Goal: Task Accomplishment & Management: Use online tool/utility

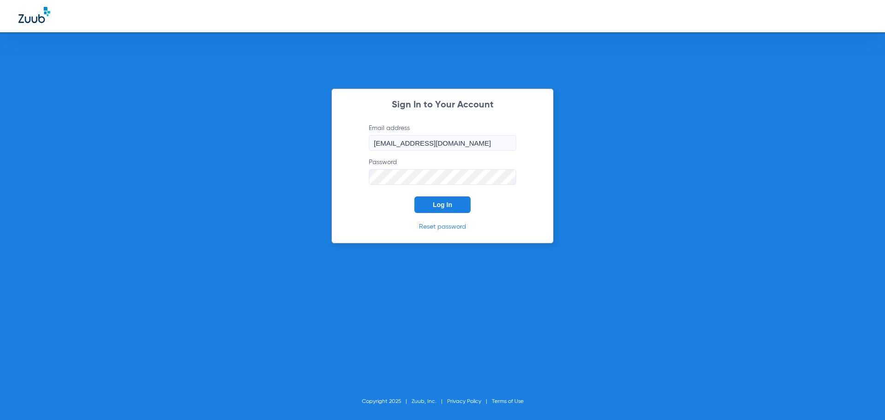
click at [452, 212] on button "Log In" at bounding box center [442, 204] width 56 height 17
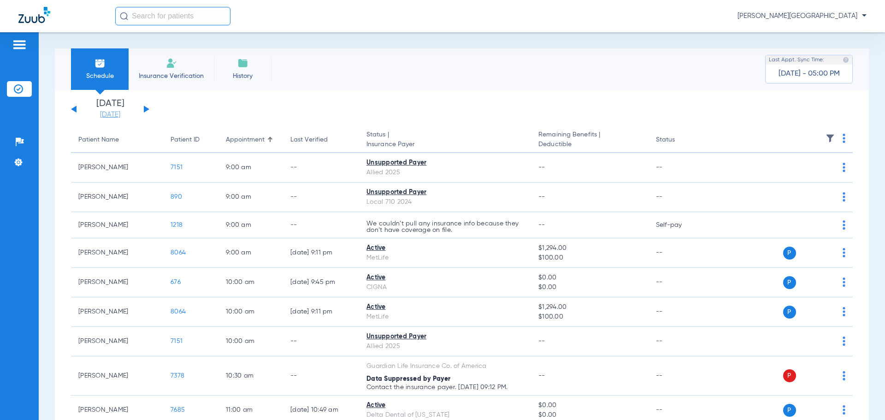
click at [126, 114] on link "[DATE]" at bounding box center [109, 114] width 55 height 9
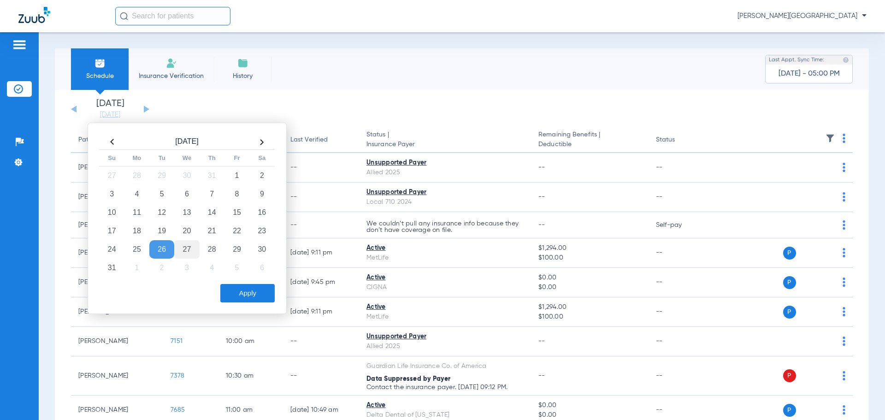
click at [190, 249] on td "27" at bounding box center [186, 249] width 25 height 18
click at [253, 294] on button "Apply" at bounding box center [247, 293] width 54 height 18
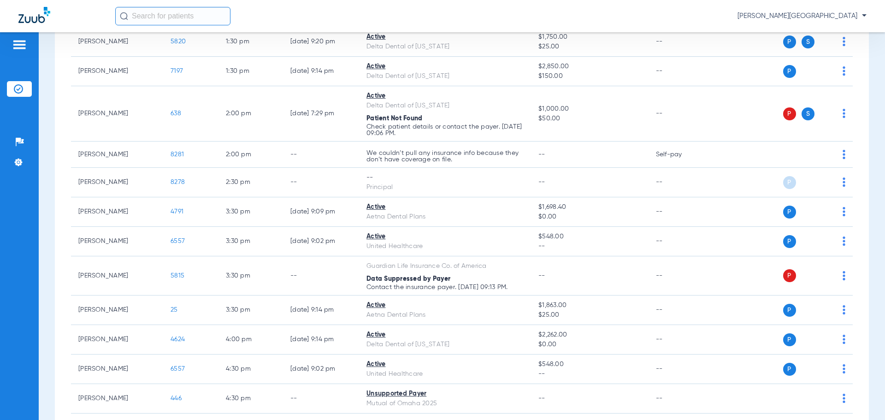
scroll to position [368, 0]
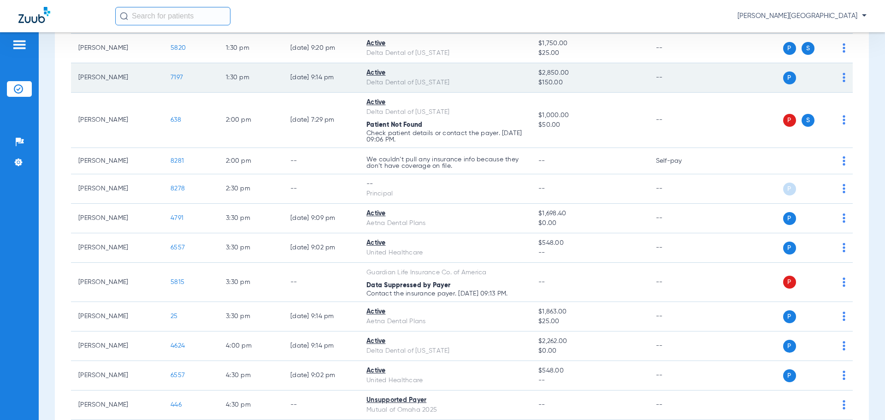
click at [178, 75] on span "7197" at bounding box center [177, 77] width 12 height 6
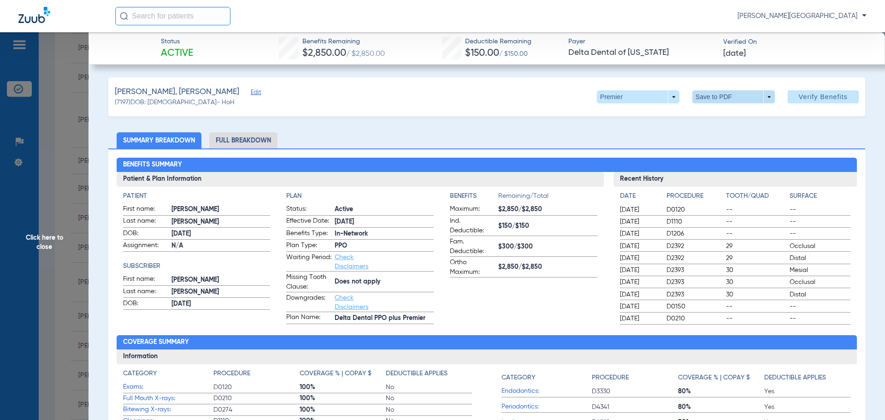
click at [703, 99] on span at bounding box center [733, 96] width 82 height 13
click at [44, 231] on div at bounding box center [442, 210] width 885 height 420
click at [42, 241] on span "Click here to close" at bounding box center [44, 242] width 88 height 420
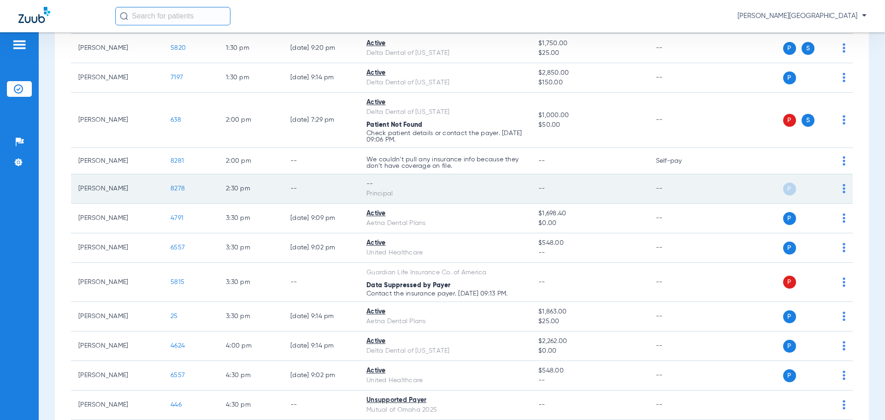
click at [183, 188] on span "8278" at bounding box center [178, 188] width 14 height 6
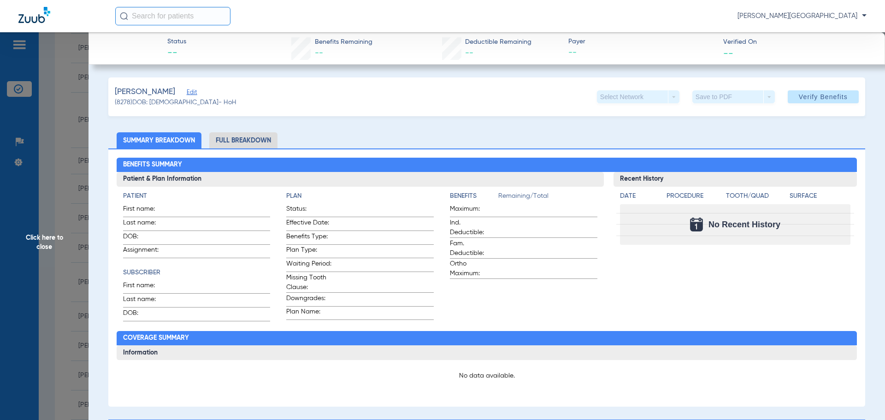
click at [45, 238] on span "Click here to close" at bounding box center [44, 242] width 88 height 420
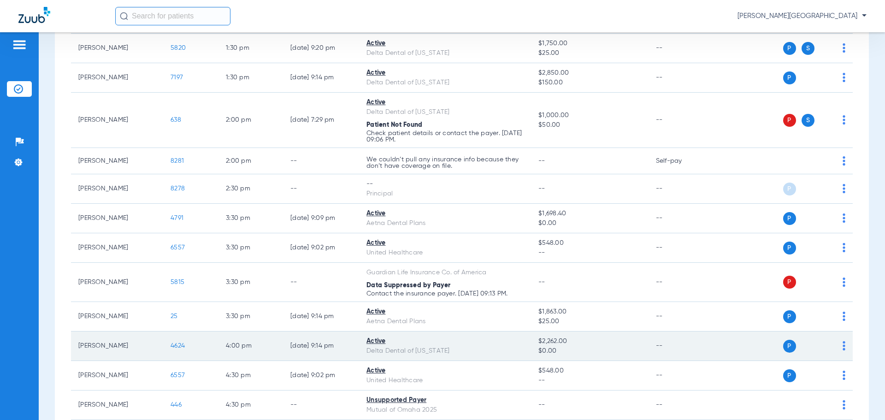
click at [179, 346] on span "4624" at bounding box center [178, 345] width 14 height 6
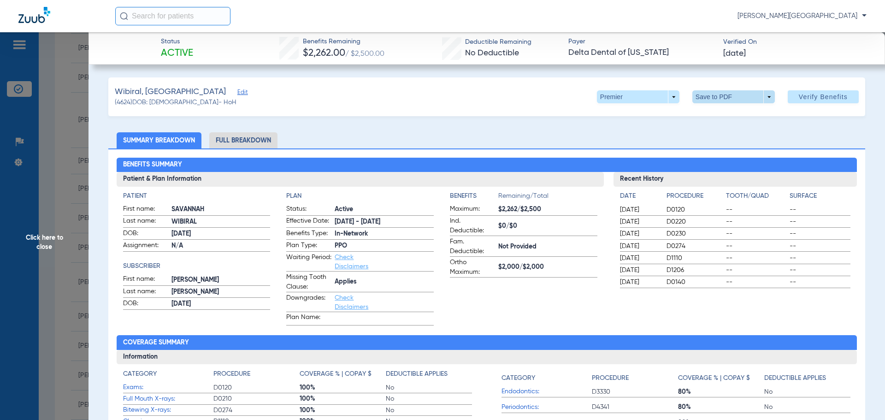
click at [711, 101] on span at bounding box center [733, 96] width 82 height 13
click at [710, 113] on button "insert_drive_file Save to PDF" at bounding box center [721, 115] width 70 height 18
click at [45, 222] on span "Click here to close" at bounding box center [44, 242] width 88 height 420
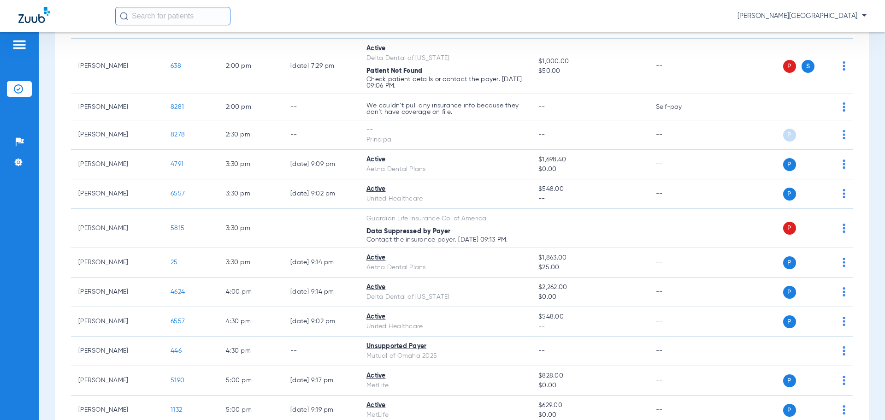
scroll to position [428, 0]
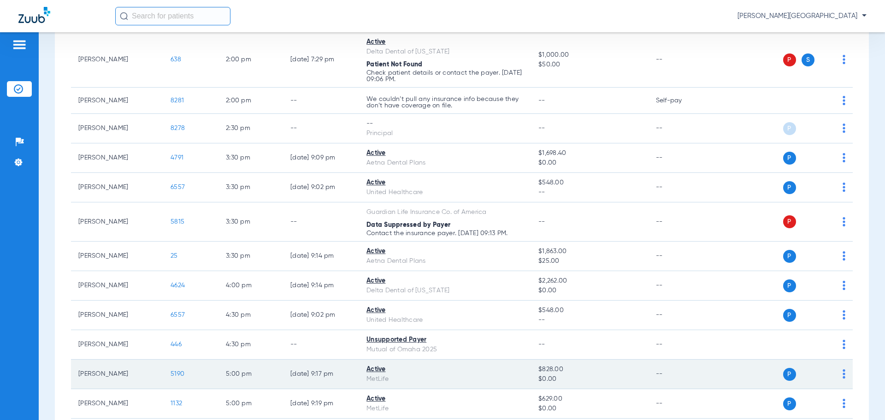
click at [175, 374] on span "5190" at bounding box center [178, 374] width 14 height 6
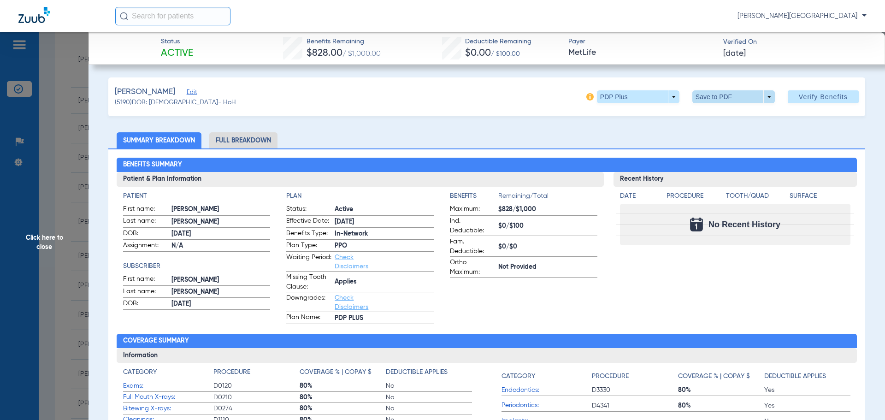
click at [705, 94] on span at bounding box center [733, 96] width 82 height 13
click at [714, 118] on span "Save to PDF" at bounding box center [730, 115] width 36 height 6
click at [50, 239] on span "Click here to close" at bounding box center [44, 242] width 88 height 420
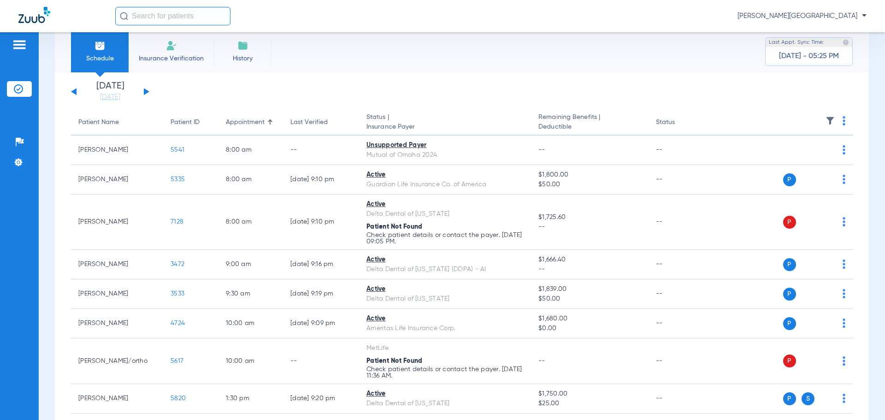
scroll to position [4, 0]
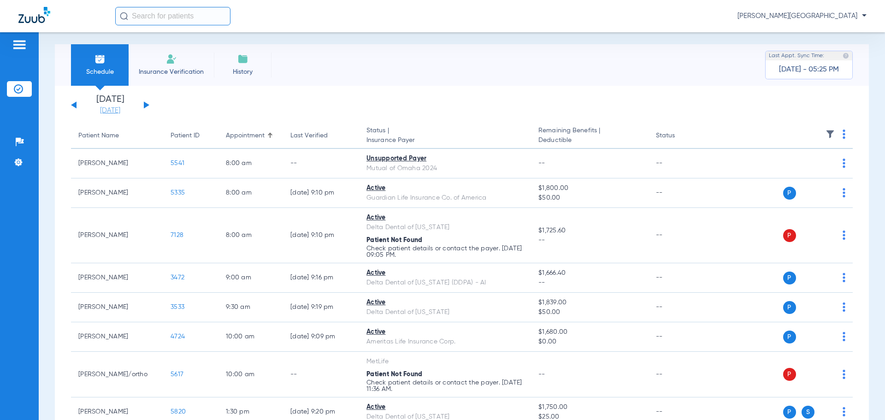
click at [97, 109] on link "[DATE]" at bounding box center [109, 110] width 55 height 9
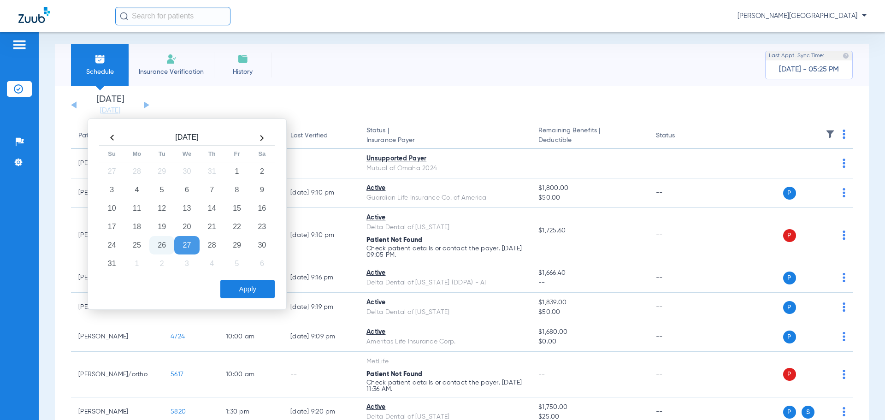
click at [162, 249] on td "26" at bounding box center [161, 245] width 25 height 18
click at [235, 290] on button "Apply" at bounding box center [247, 289] width 54 height 18
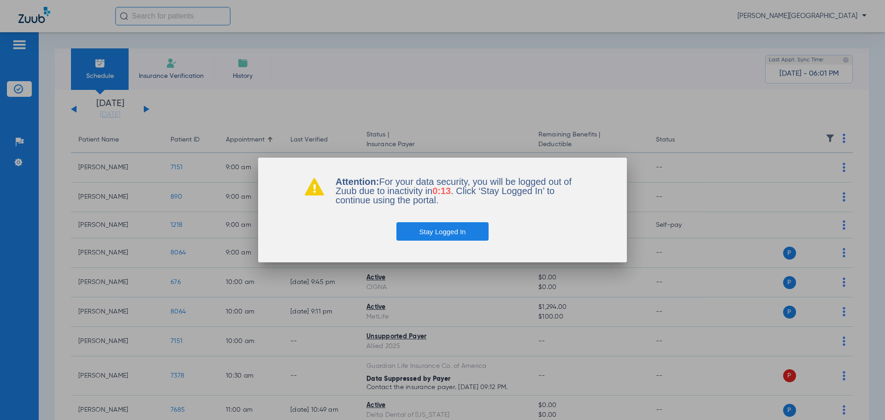
click at [435, 231] on button "Stay Logged In" at bounding box center [442, 231] width 93 height 18
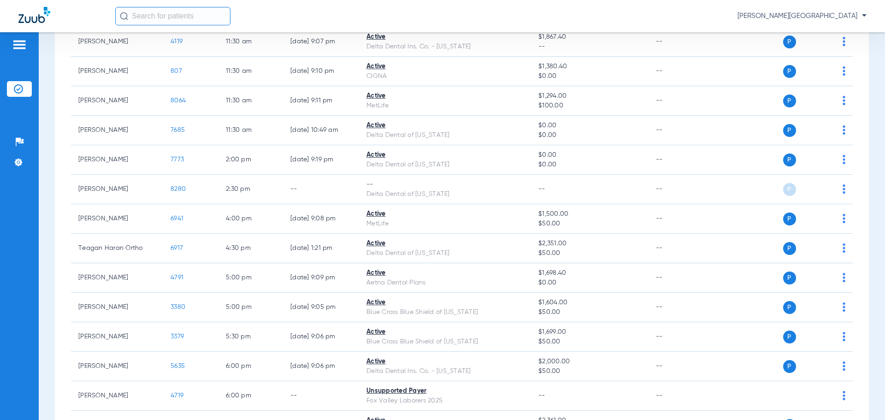
scroll to position [477, 0]
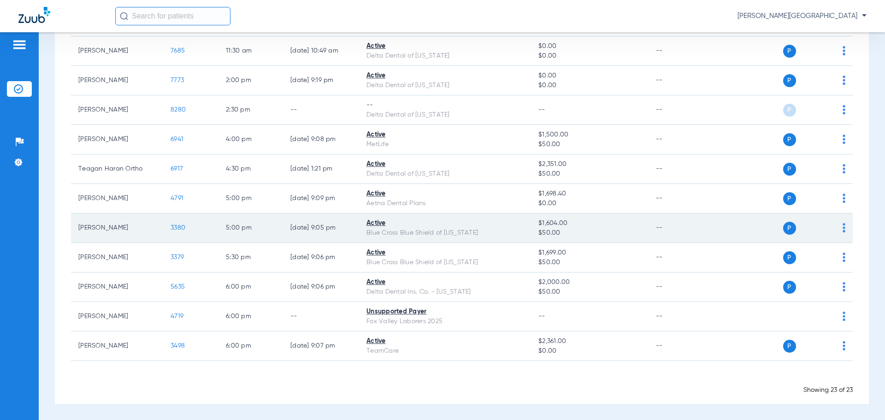
click at [175, 230] on span "3380" at bounding box center [178, 227] width 15 height 6
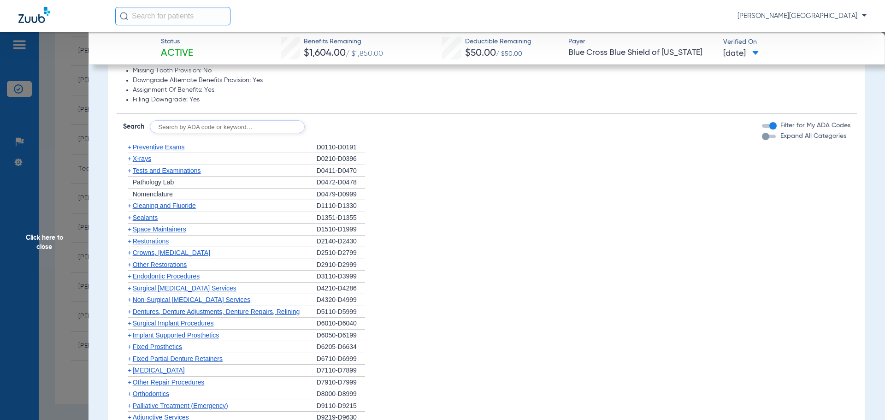
scroll to position [528, 0]
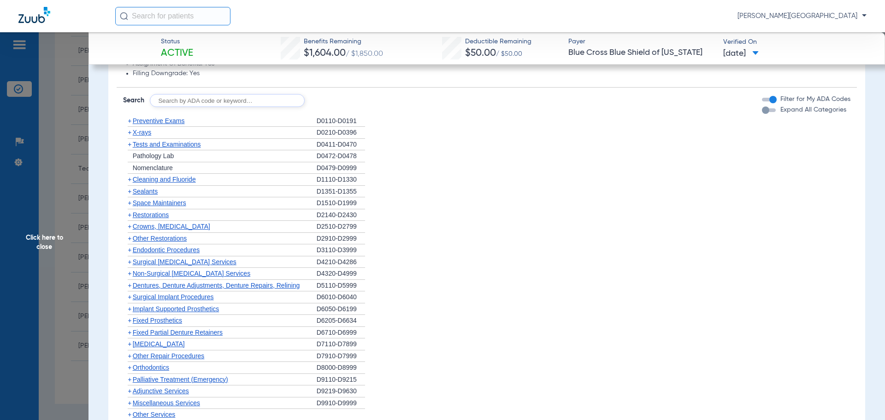
click at [130, 238] on span "+" at bounding box center [130, 238] width 4 height 7
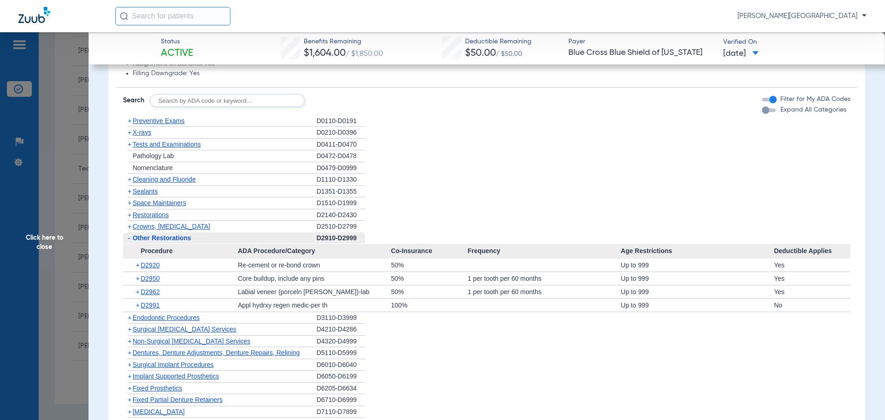
click at [138, 305] on span "+" at bounding box center [138, 305] width 5 height 13
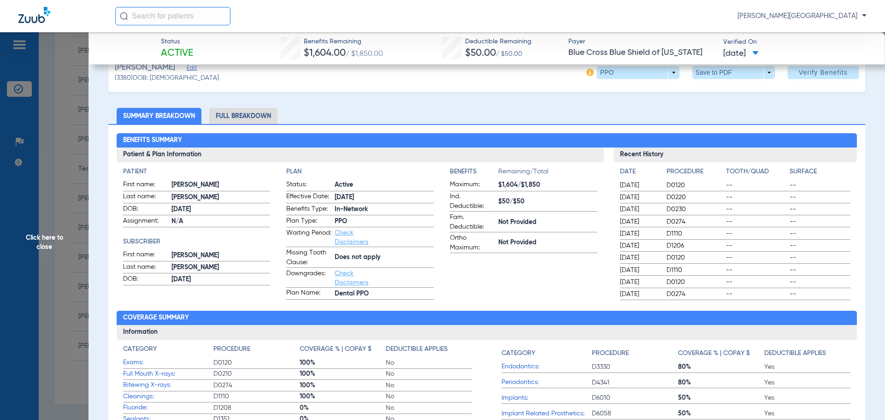
scroll to position [0, 0]
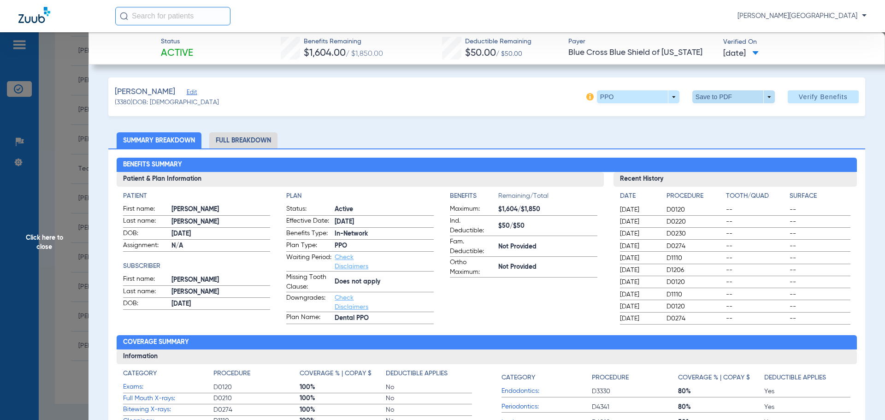
click at [735, 98] on span at bounding box center [733, 97] width 22 height 22
click at [731, 111] on button "insert_drive_file Save to PDF" at bounding box center [721, 115] width 70 height 18
click at [35, 233] on span "Click here to close" at bounding box center [44, 242] width 88 height 420
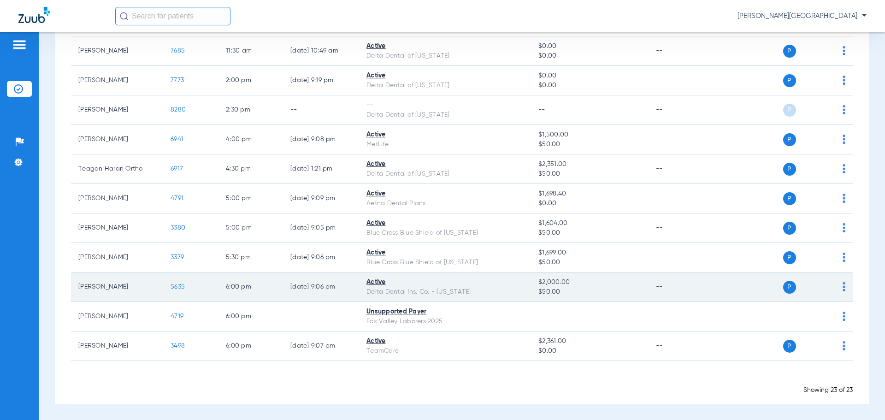
click at [182, 285] on span "5635" at bounding box center [178, 286] width 14 height 6
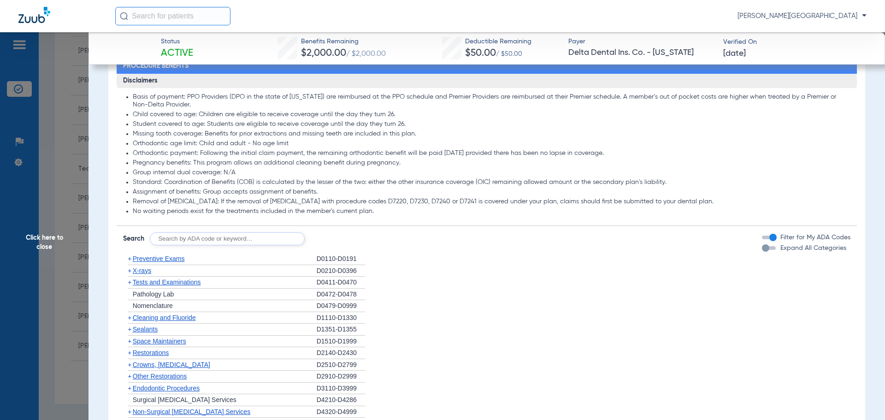
scroll to position [471, 0]
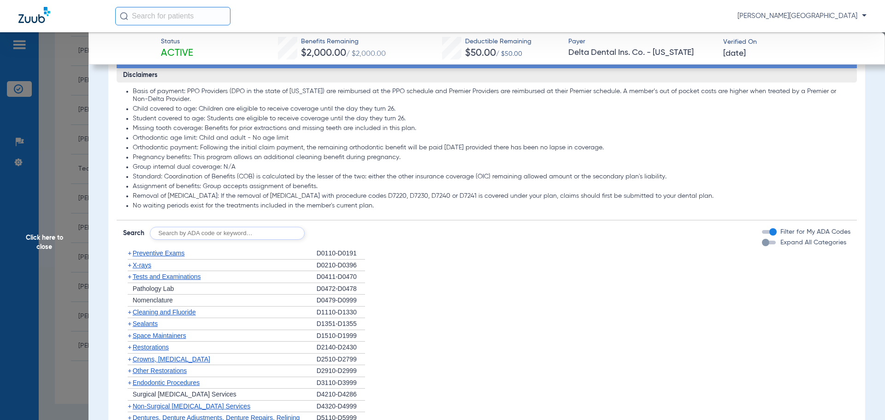
click at [131, 276] on span "+" at bounding box center [130, 276] width 4 height 7
